Goal: Information Seeking & Learning: Find specific fact

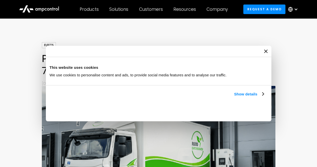
scroll to position [50, 0]
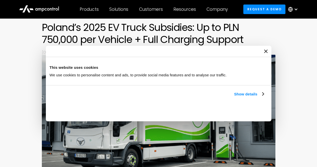
click at [0, 0] on icon "Close banner" at bounding box center [0, 0] width 0 height 0
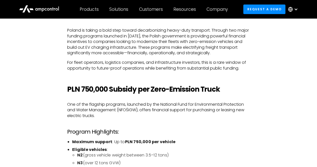
scroll to position [251, 0]
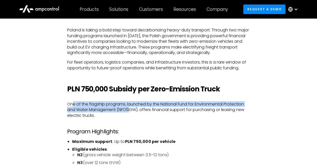
drag, startPoint x: 111, startPoint y: 110, endPoint x: 130, endPoint y: 111, distance: 19.1
click at [130, 111] on p "One of the flagship programs, launched by the National Fund for Environmental P…" at bounding box center [158, 109] width 183 height 17
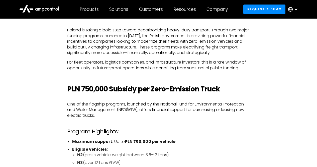
click at [192, 111] on p "One of the flagship programs, launched by the National Fund for Environmental P…" at bounding box center [158, 109] width 183 height 17
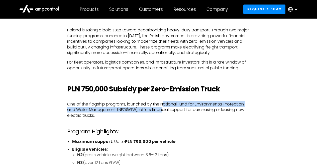
drag, startPoint x: 163, startPoint y: 104, endPoint x: 162, endPoint y: 110, distance: 6.5
click at [162, 110] on p "One of the flagship programs, launched by the National Fund for Environmental P…" at bounding box center [158, 109] width 183 height 17
drag, startPoint x: 162, startPoint y: 104, endPoint x: 139, endPoint y: 109, distance: 23.5
click at [139, 109] on p "One of the flagship programs, launched by the National Fund for Environmental P…" at bounding box center [158, 109] width 183 height 17
copy p "National Fund for Environmental Protection and Water Management (NFOŚiGW),"
